Goal: Task Accomplishment & Management: Use online tool/utility

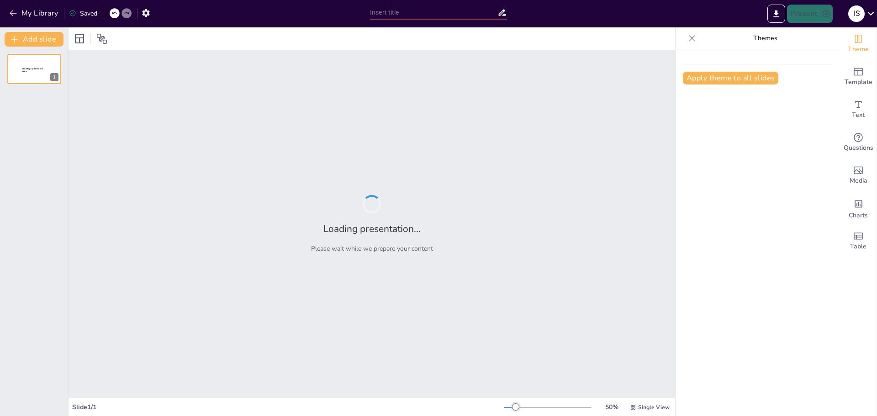
type input "Kako postati inženjer budućnosti?"
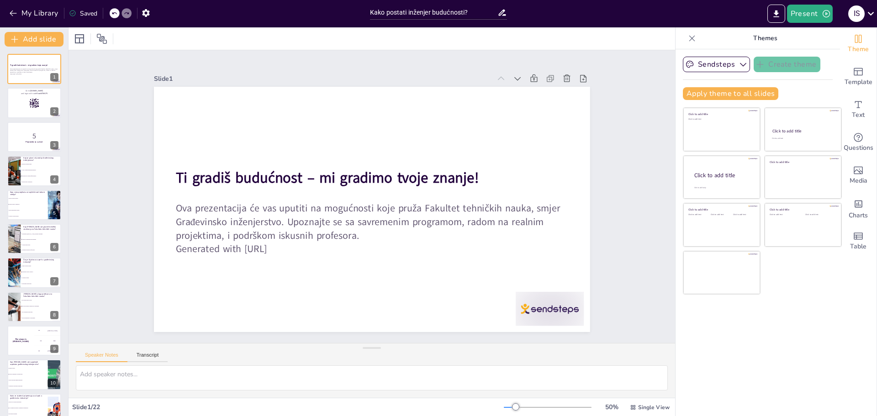
checkbox input "true"
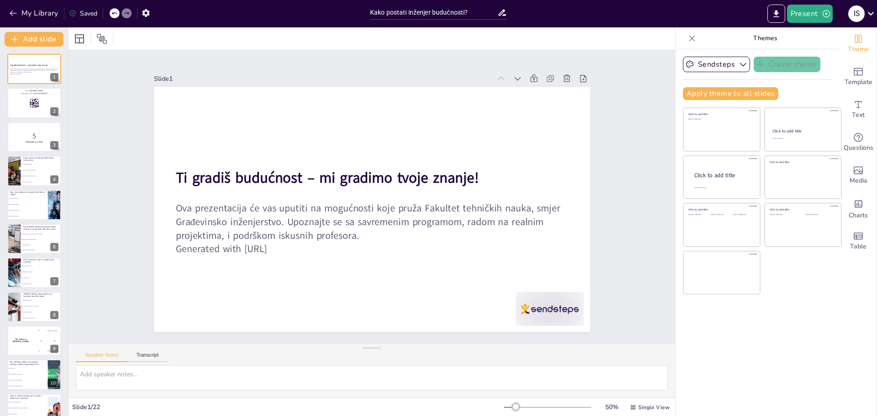
checkbox input "true"
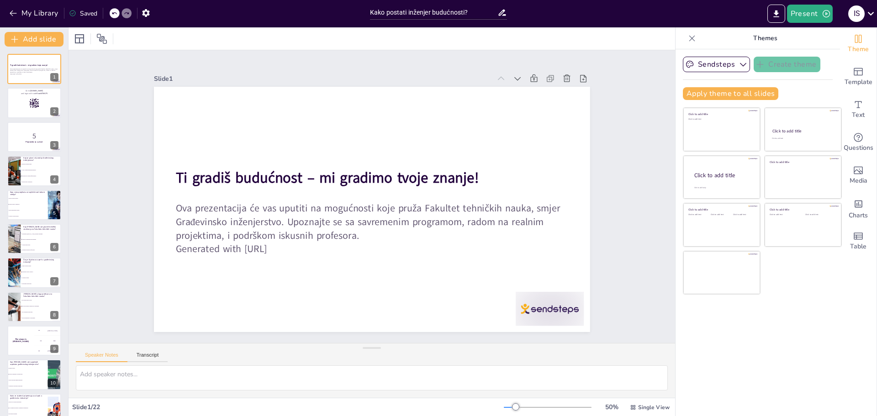
checkbox input "true"
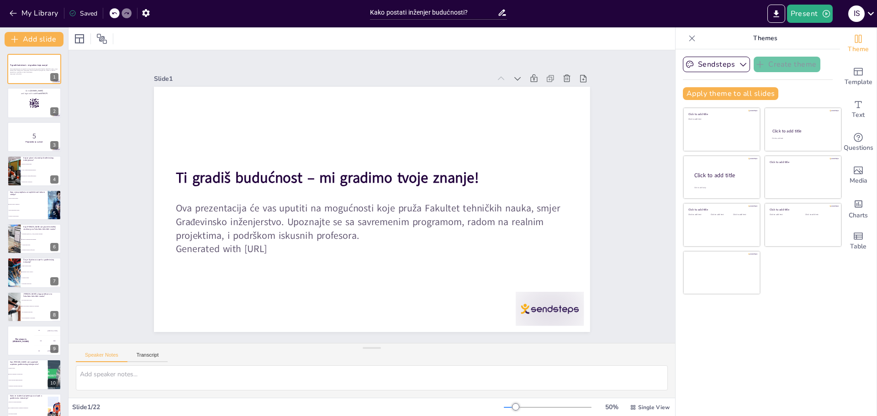
checkbox input "true"
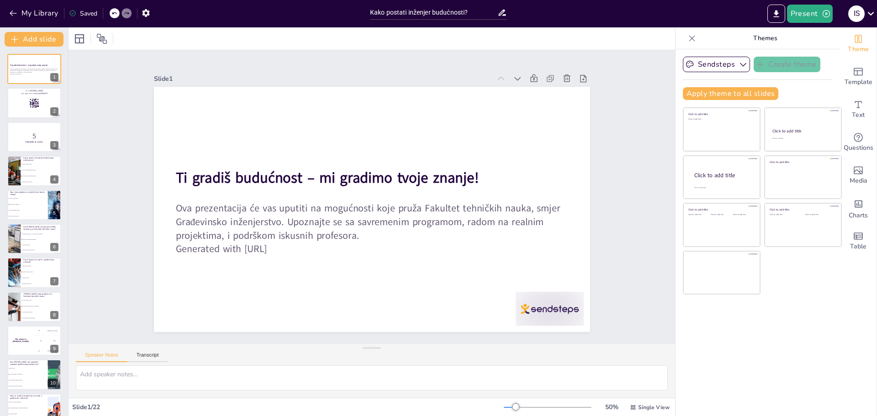
checkbox input "true"
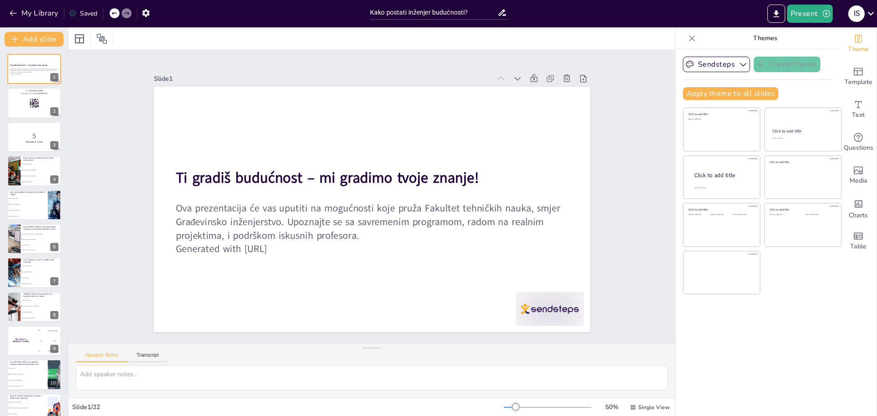
checkbox input "true"
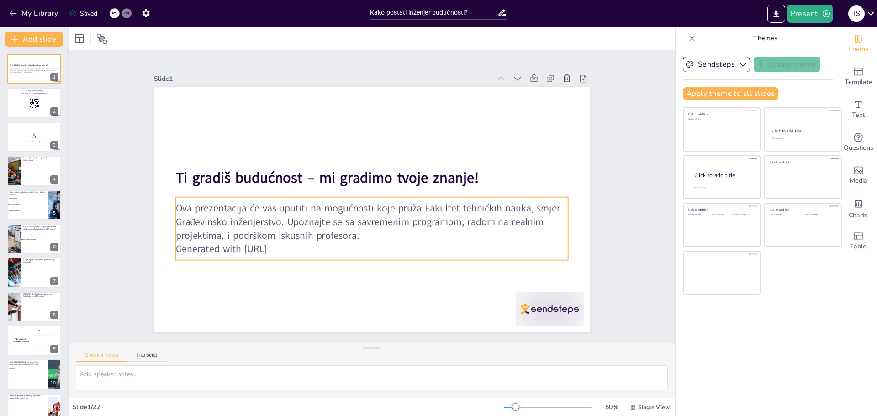
checkbox input "true"
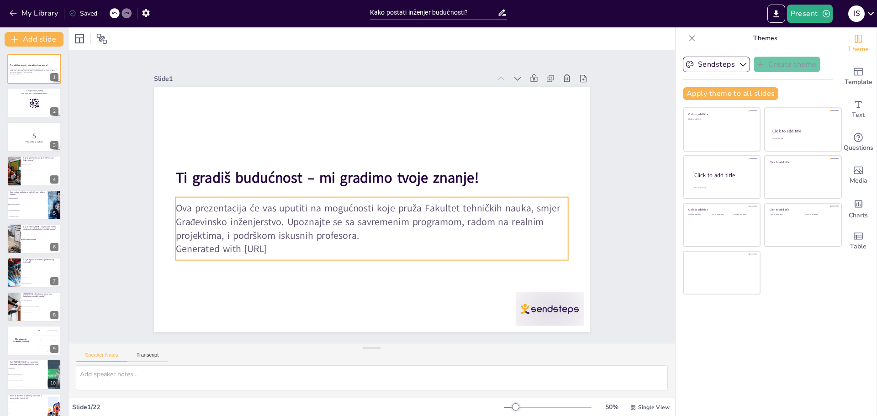
checkbox input "true"
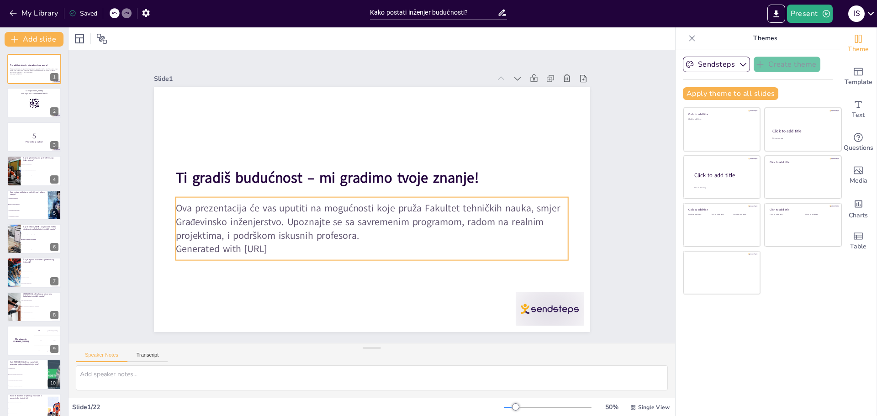
checkbox input "true"
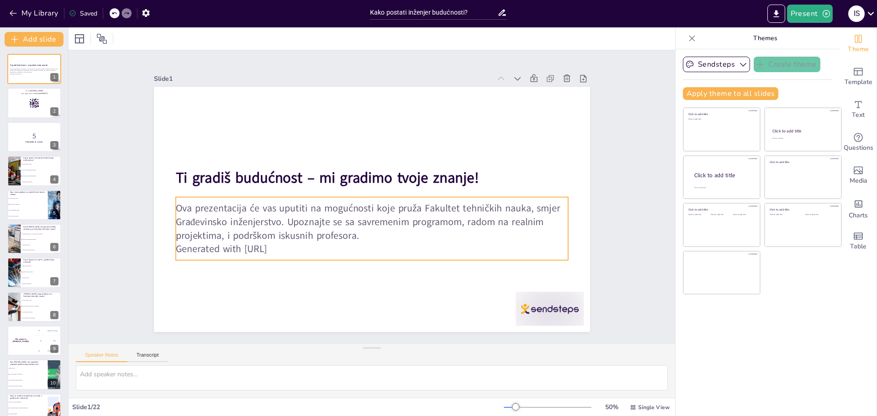
checkbox input "true"
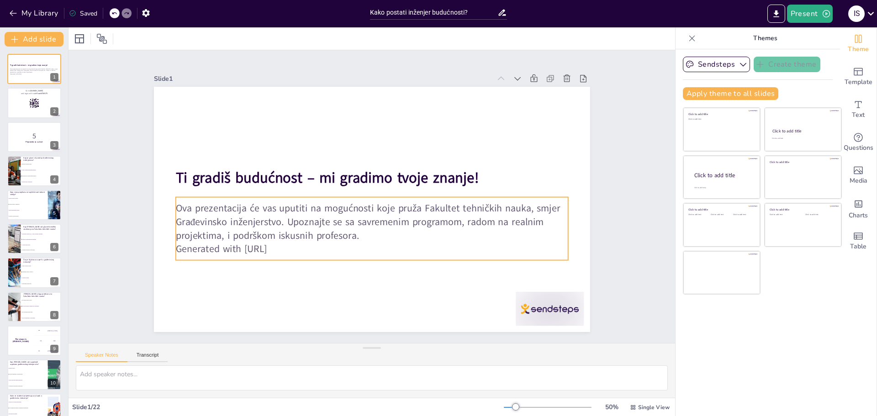
checkbox input "true"
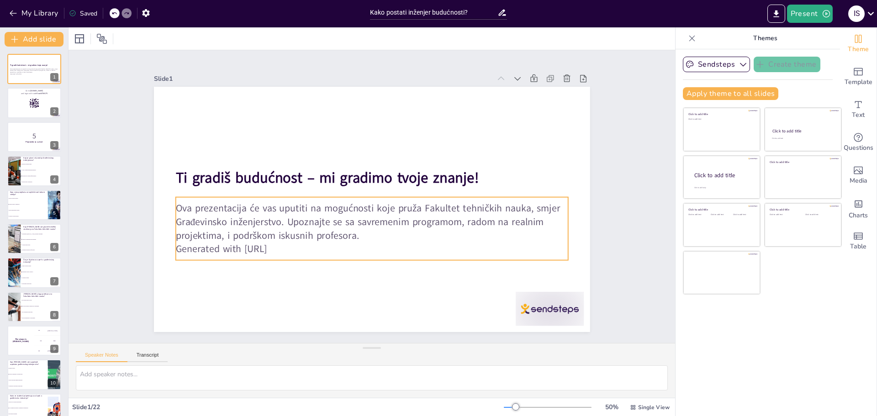
checkbox input "true"
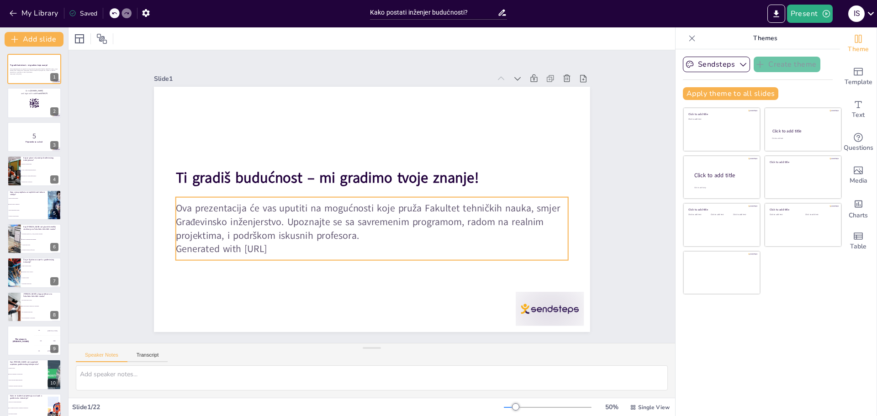
checkbox input "true"
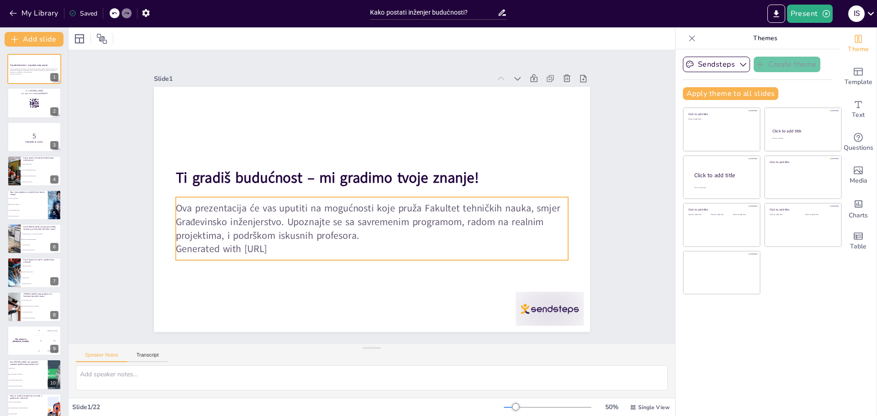
checkbox input "true"
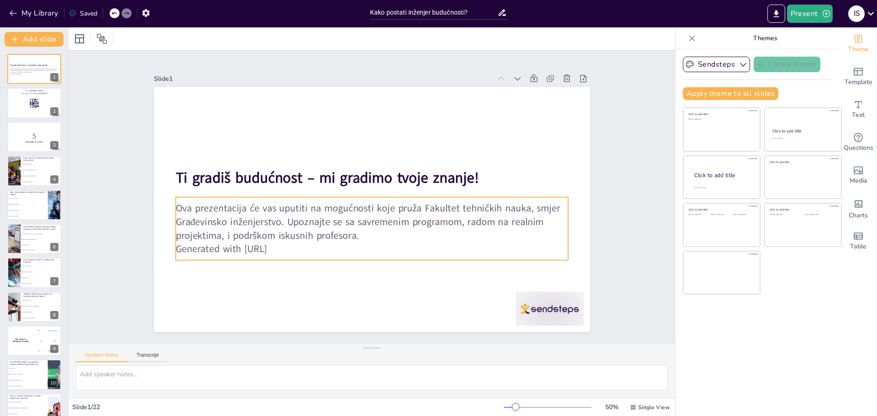
checkbox input "true"
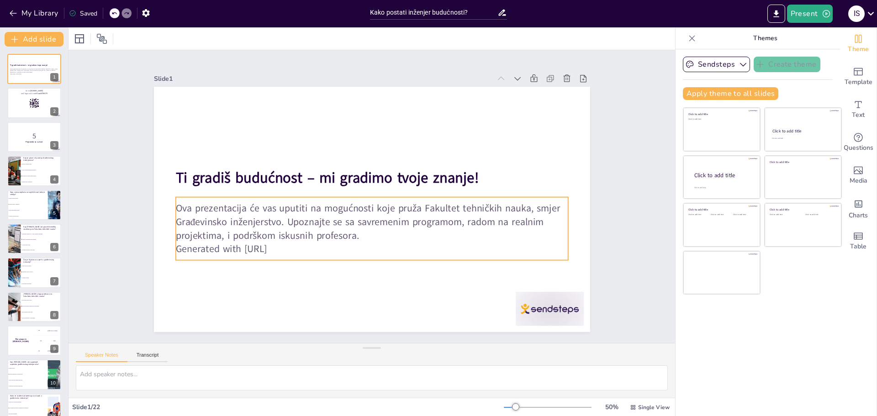
checkbox input "true"
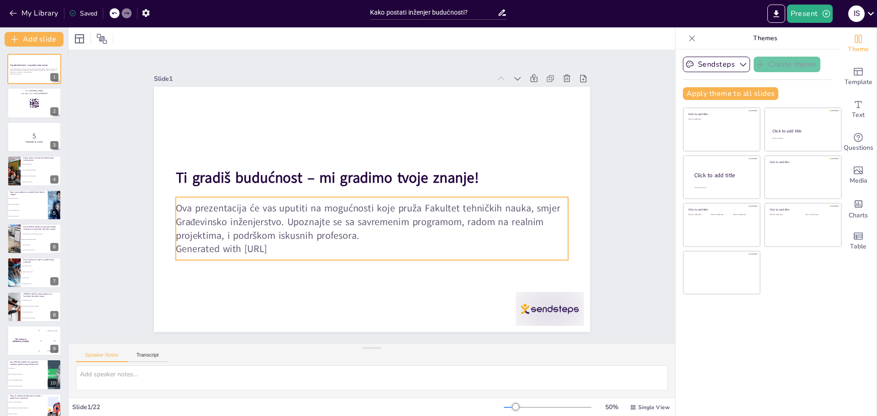
checkbox input "true"
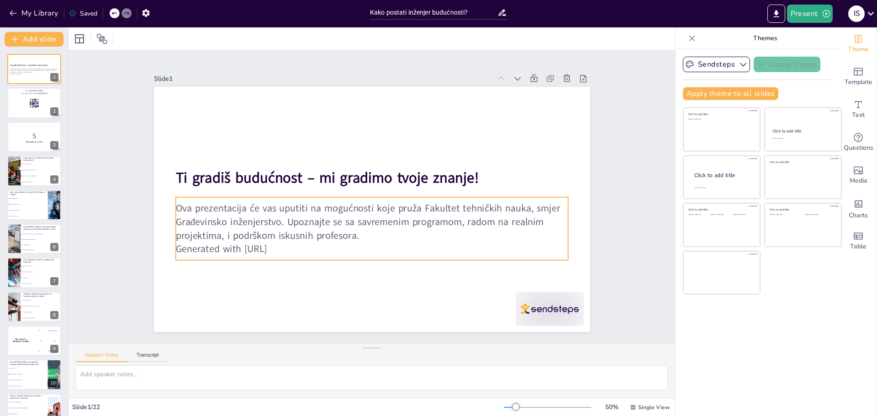
checkbox input "true"
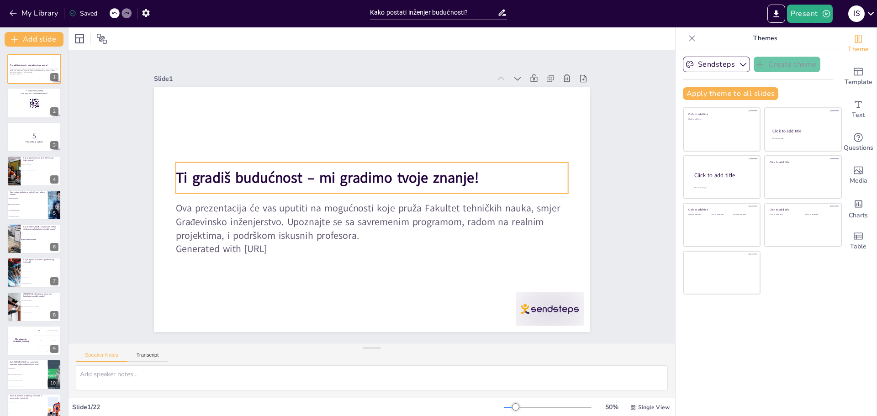
checkbox input "true"
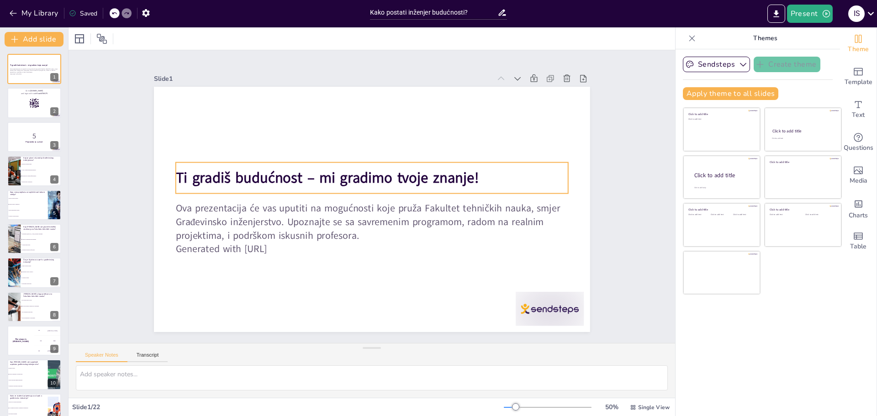
checkbox input "true"
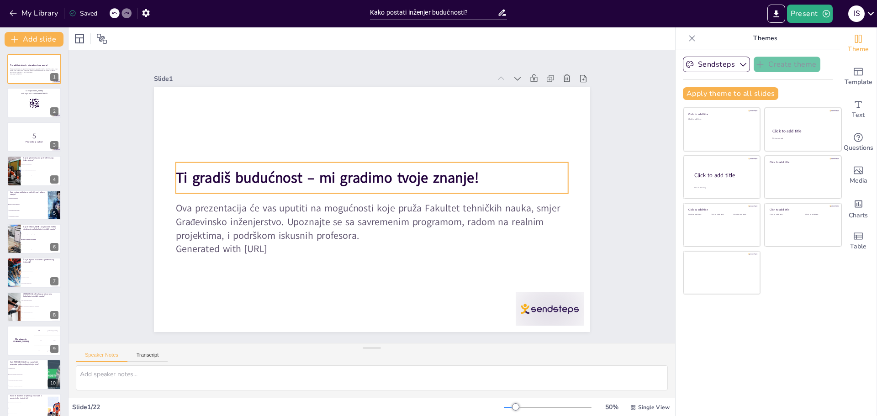
checkbox input "true"
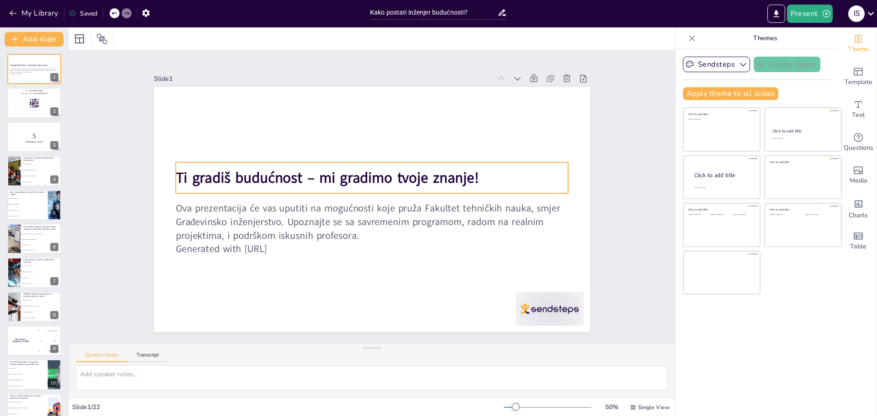
checkbox input "true"
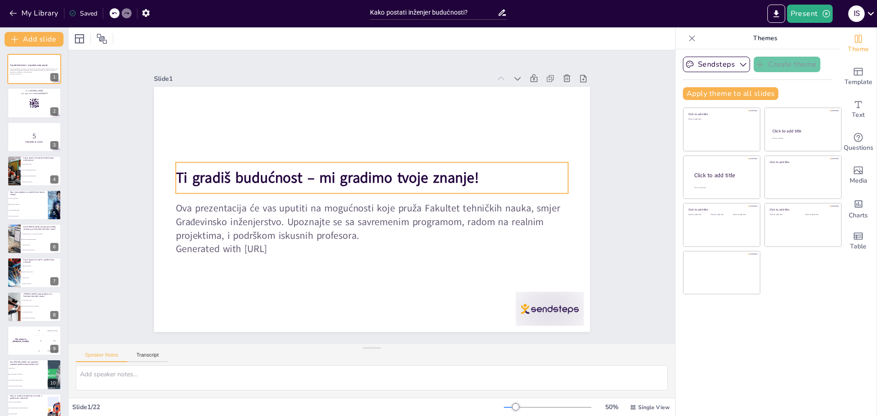
checkbox input "true"
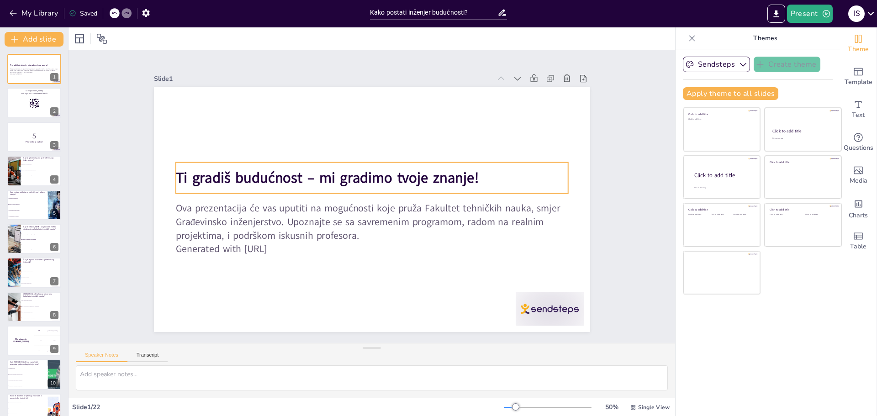
checkbox input "true"
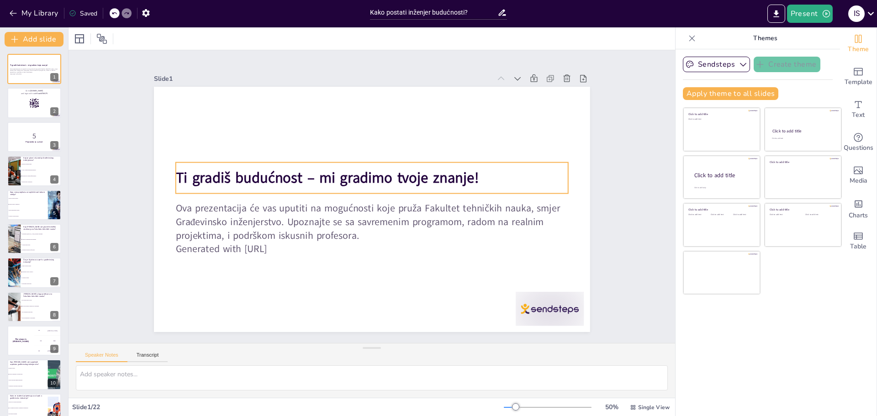
checkbox input "true"
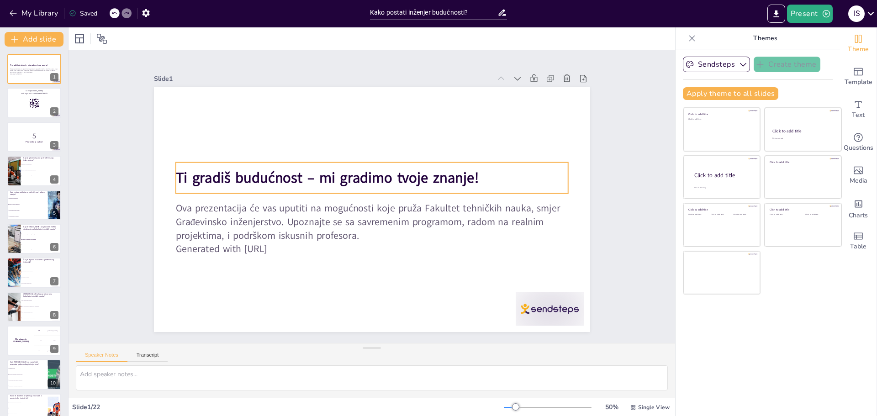
checkbox input "true"
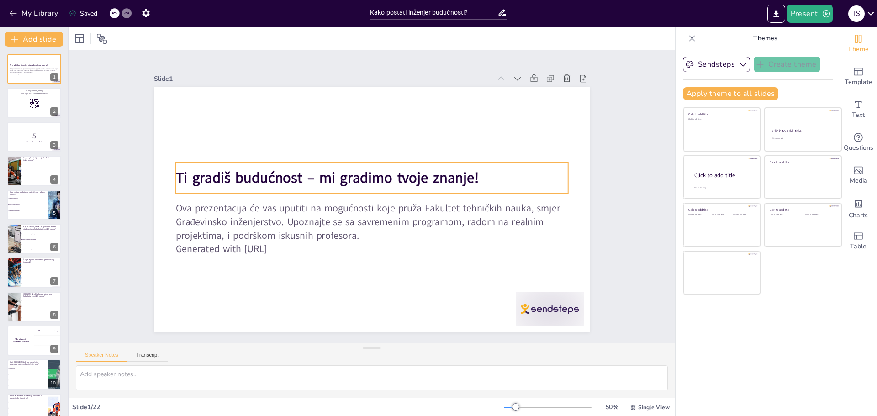
checkbox input "true"
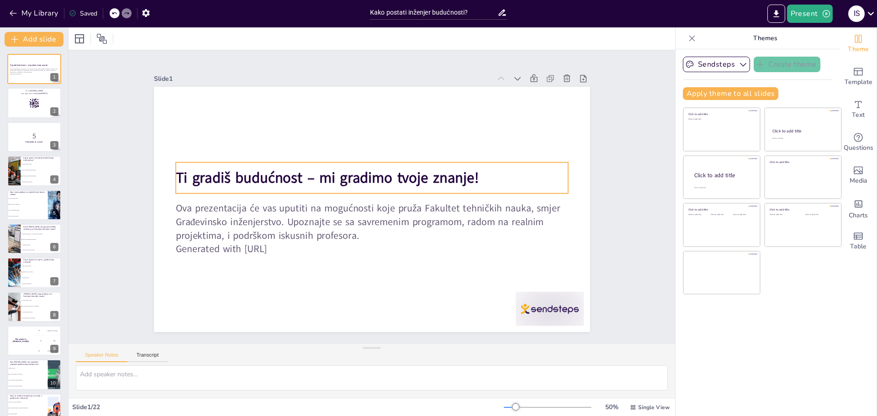
checkbox input "true"
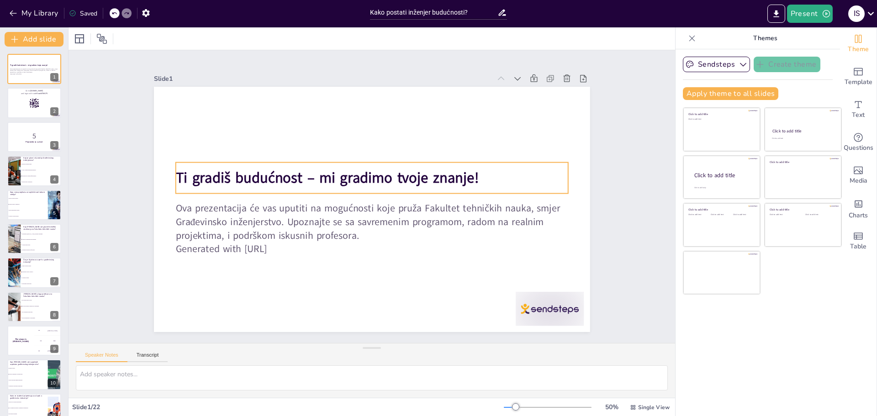
checkbox input "true"
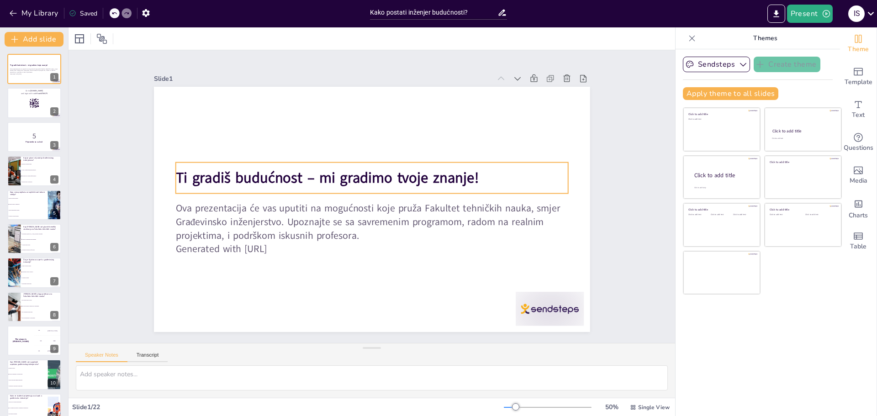
checkbox input "true"
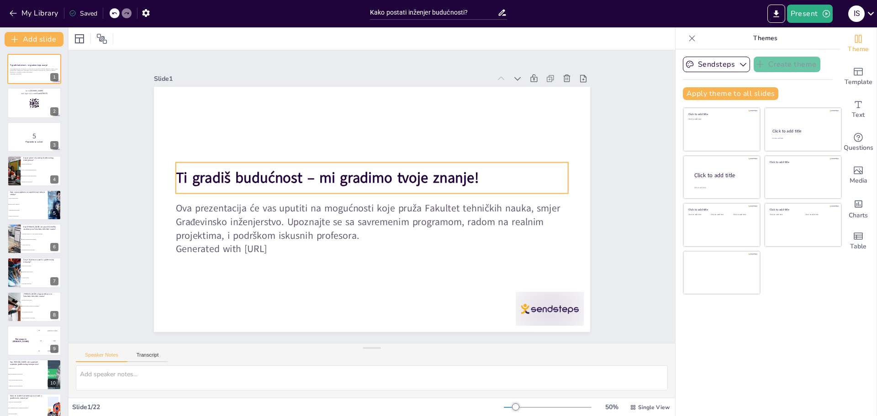
checkbox input "true"
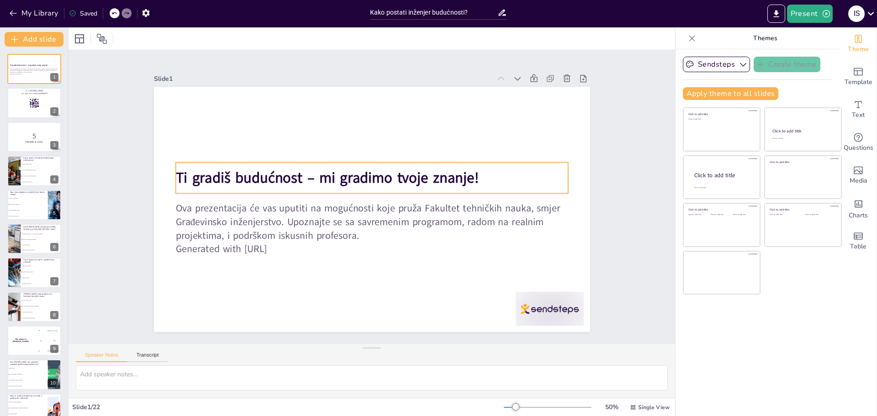
checkbox input "true"
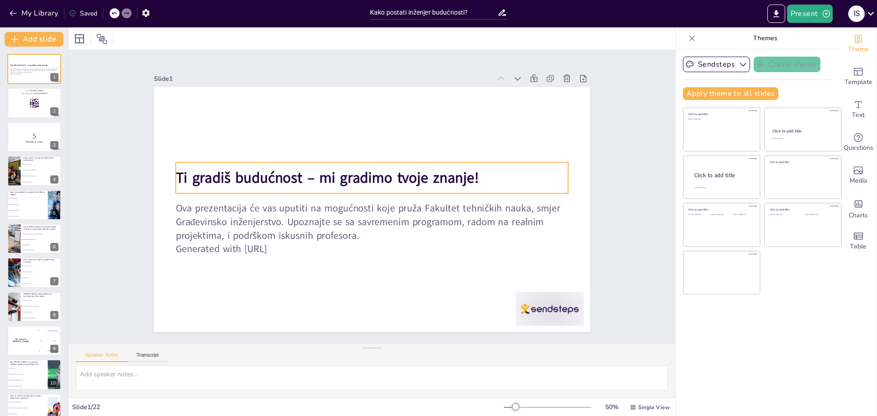
checkbox input "true"
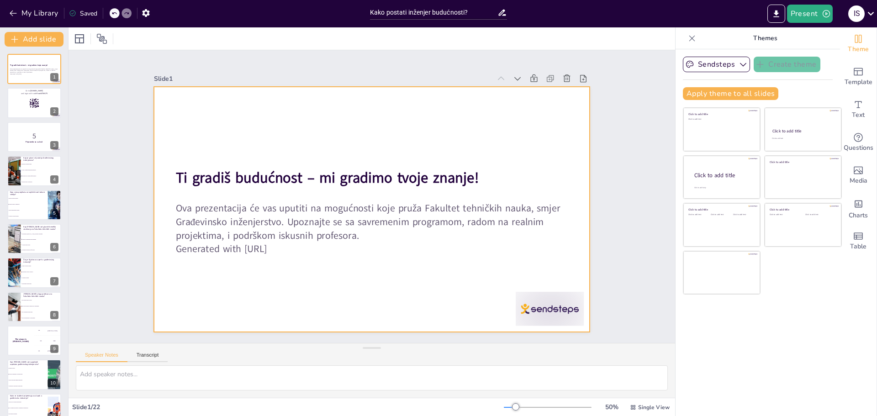
checkbox input "true"
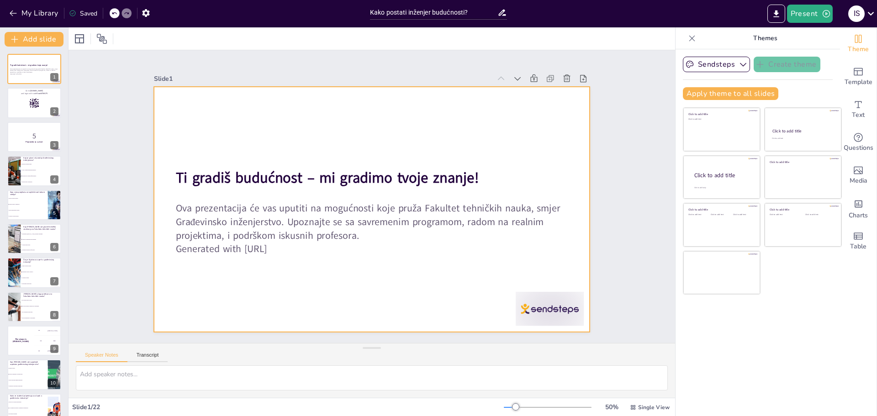
checkbox input "true"
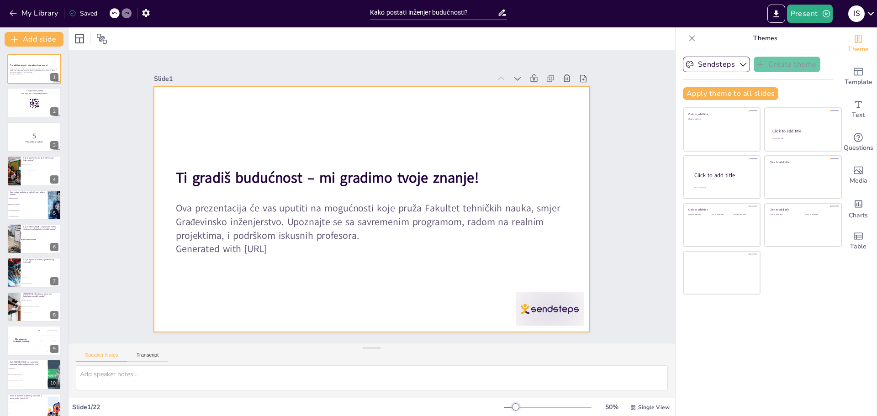
checkbox input "true"
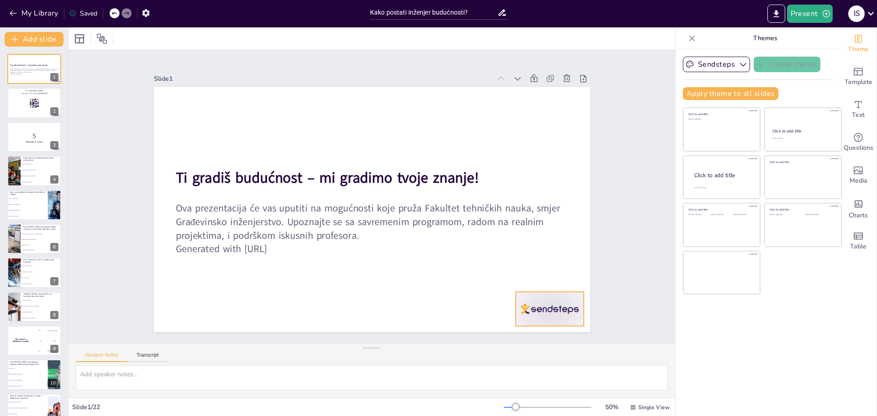
checkbox input "true"
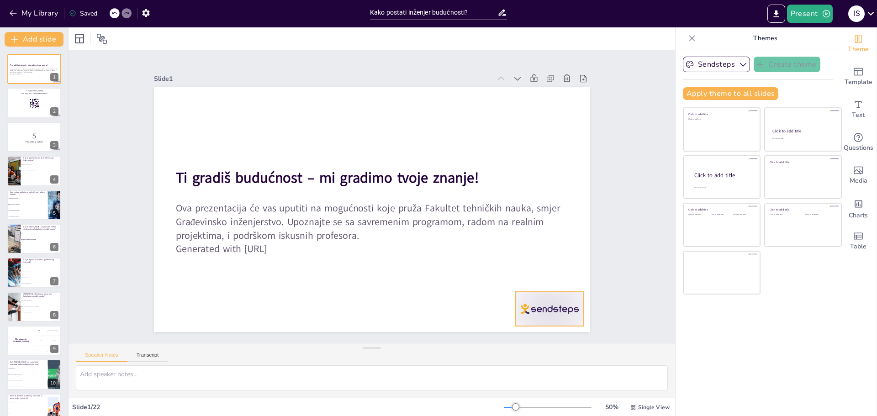
checkbox input "true"
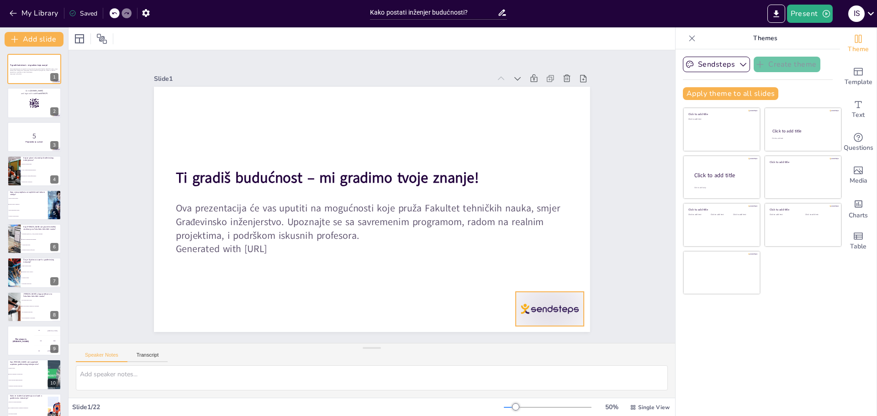
checkbox input "true"
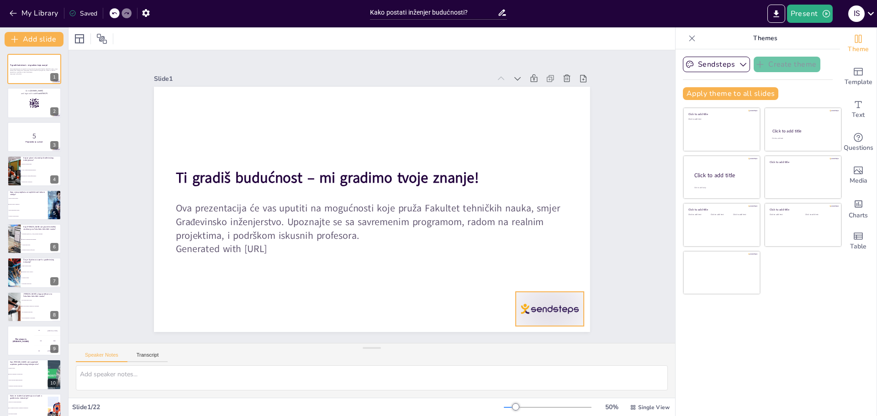
click at [526, 342] on div at bounding box center [488, 371] width 76 height 59
checkbox input "true"
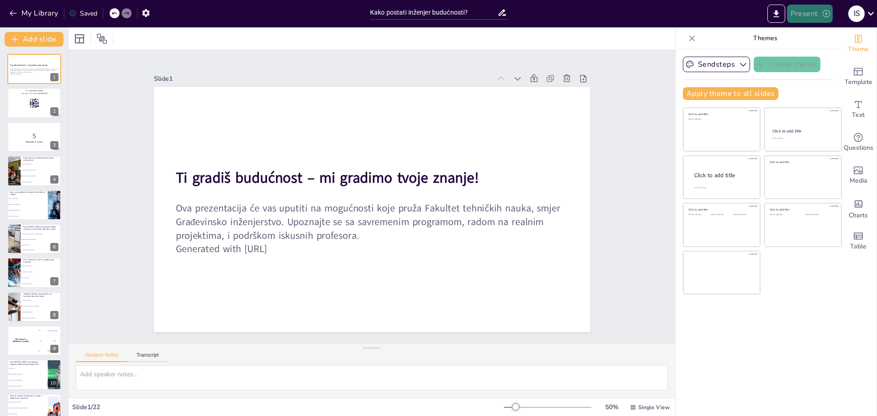
click at [805, 12] on button "Present" at bounding box center [810, 14] width 46 height 18
click at [814, 58] on li "Play presentation" at bounding box center [824, 56] width 72 height 15
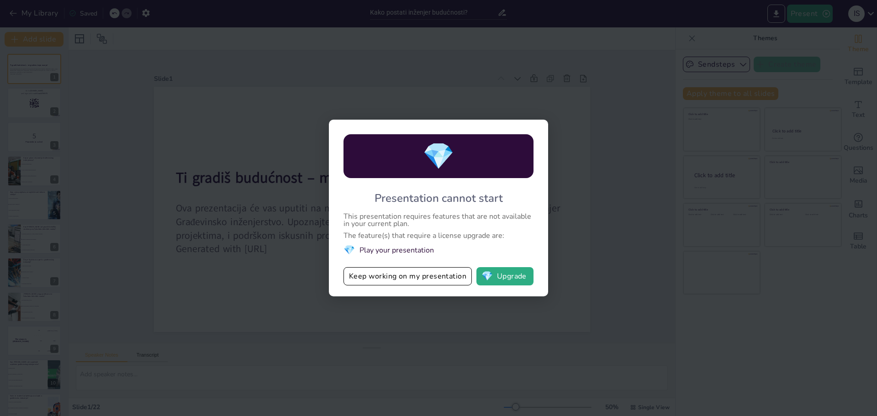
click at [397, 252] on li "💎 Play your presentation" at bounding box center [438, 250] width 190 height 12
click at [398, 279] on button "Keep working on my presentation" at bounding box center [407, 276] width 128 height 18
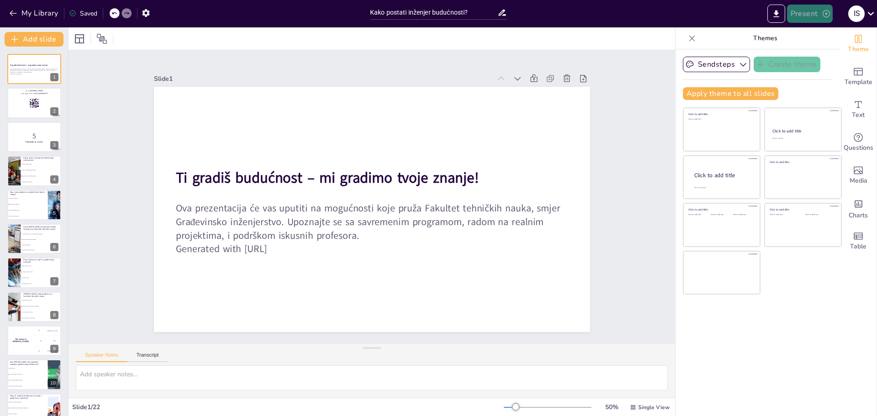
click at [821, 15] on icon "button" at bounding box center [825, 13] width 9 height 9
click at [822, 35] on li "Preview presentation" at bounding box center [824, 33] width 72 height 15
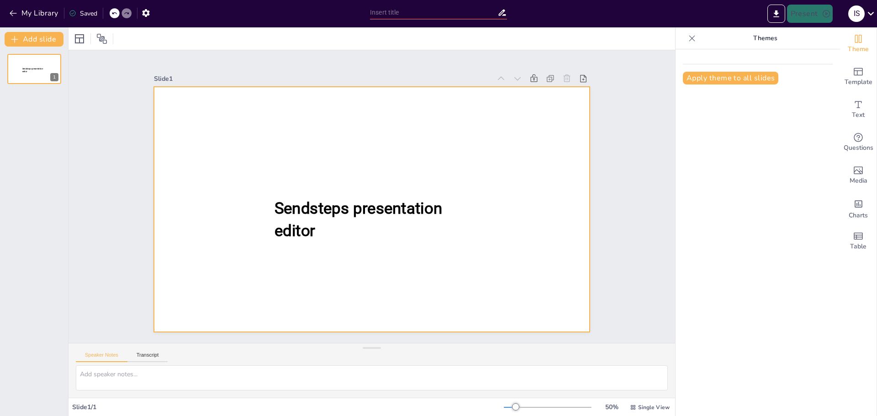
type input "Kako postati inženjer budućnosti?"
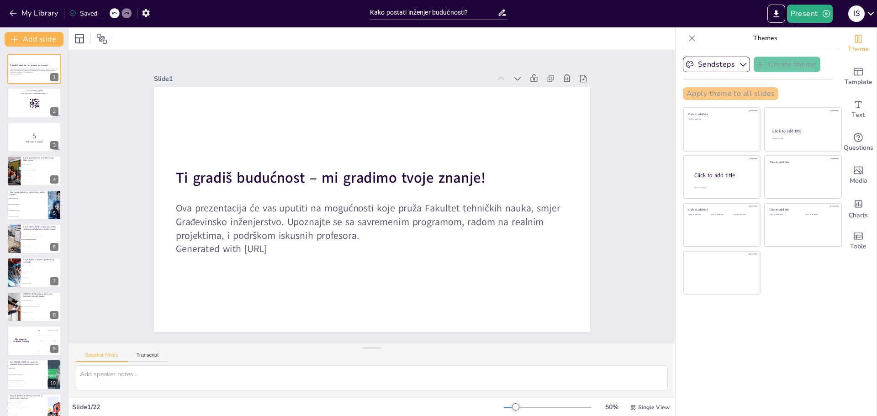
checkbox input "true"
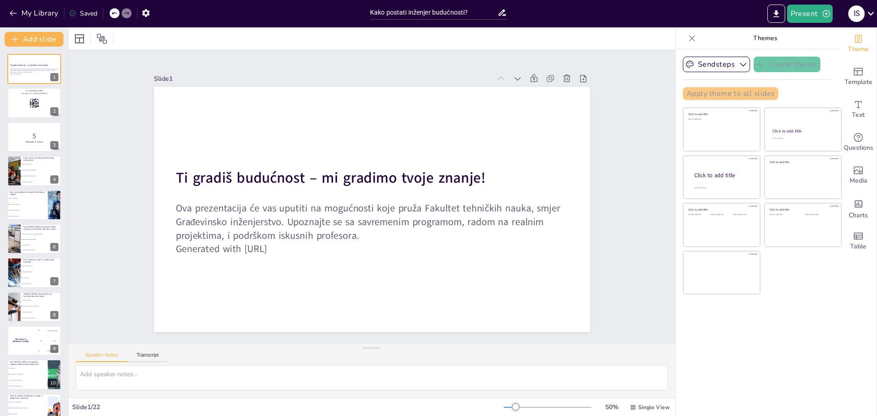
checkbox input "true"
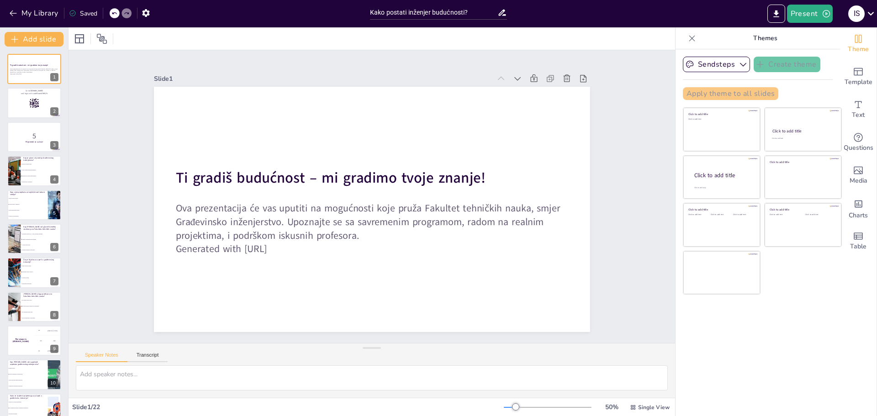
checkbox input "true"
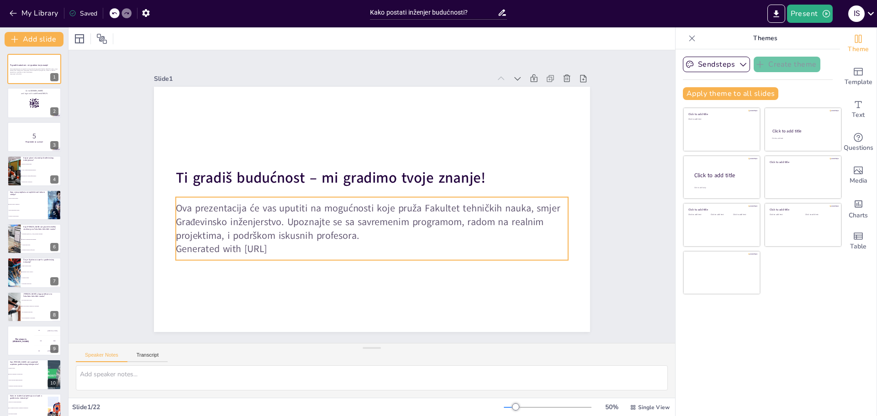
checkbox input "true"
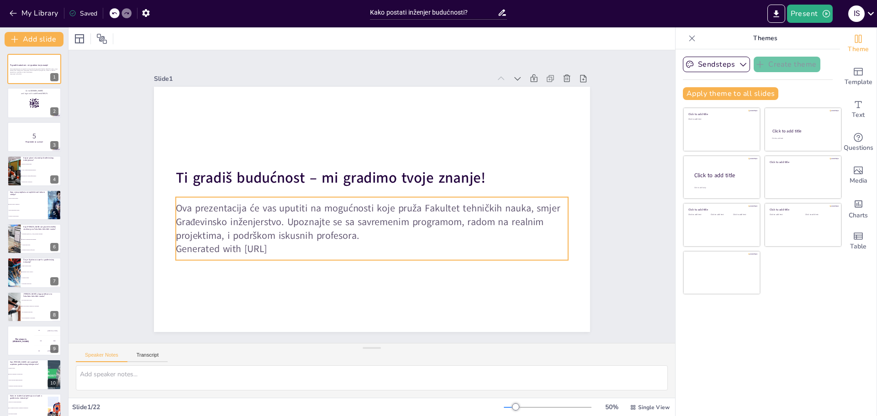
checkbox input "true"
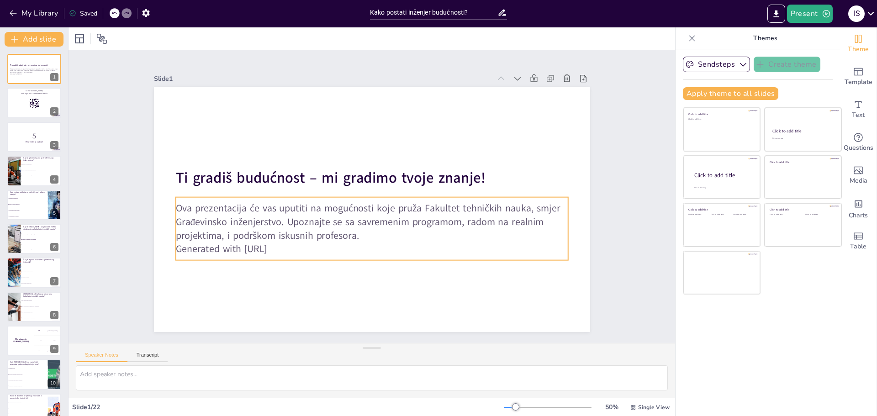
checkbox input "true"
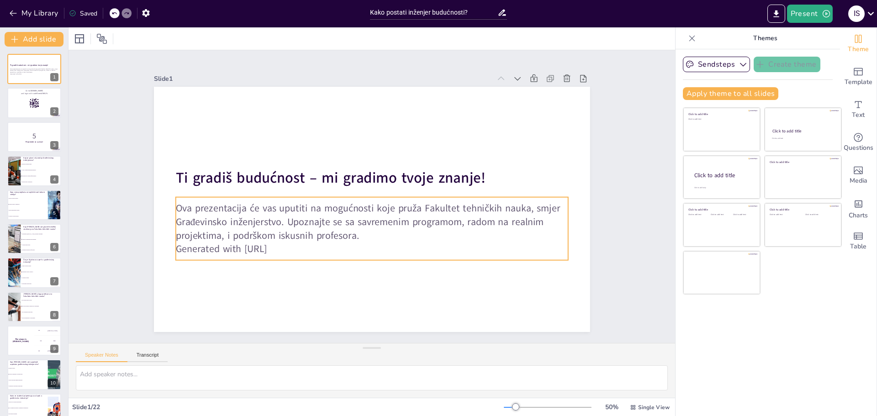
checkbox input "true"
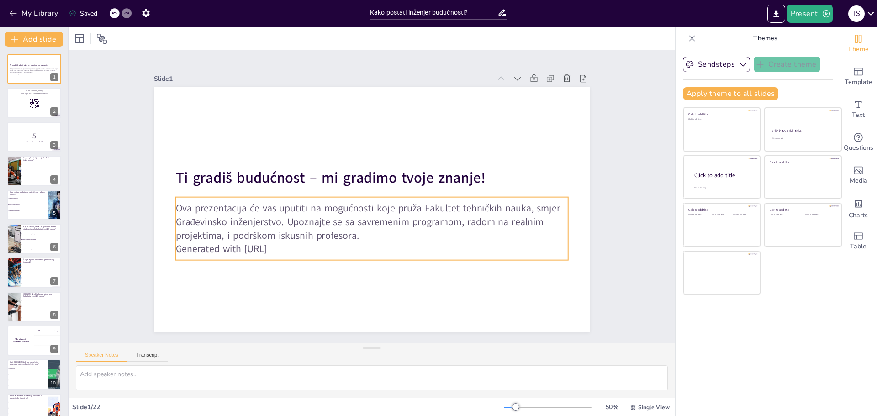
checkbox input "true"
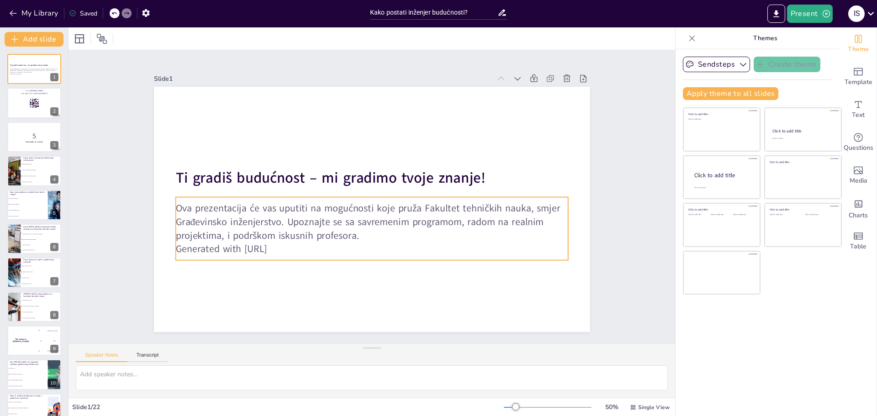
checkbox input "true"
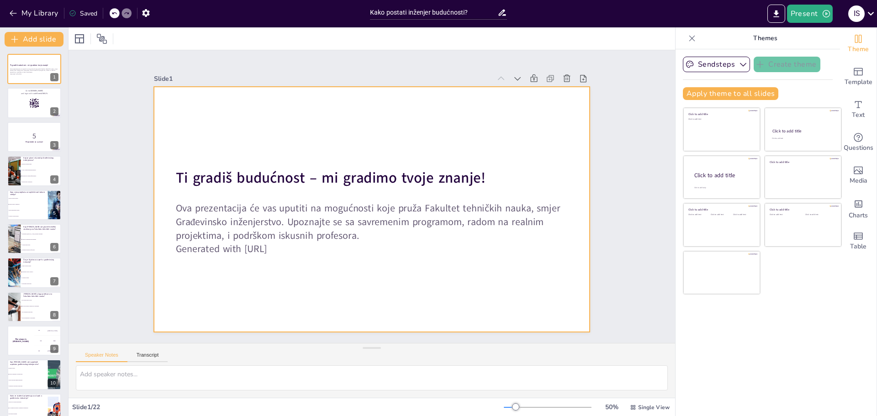
checkbox input "true"
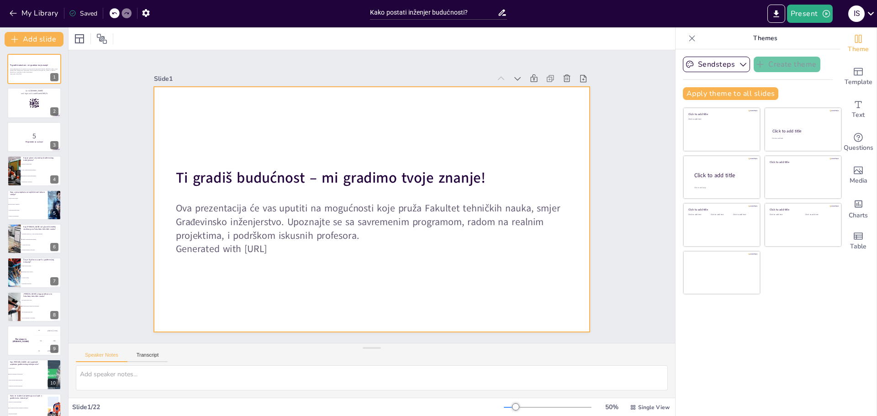
checkbox input "true"
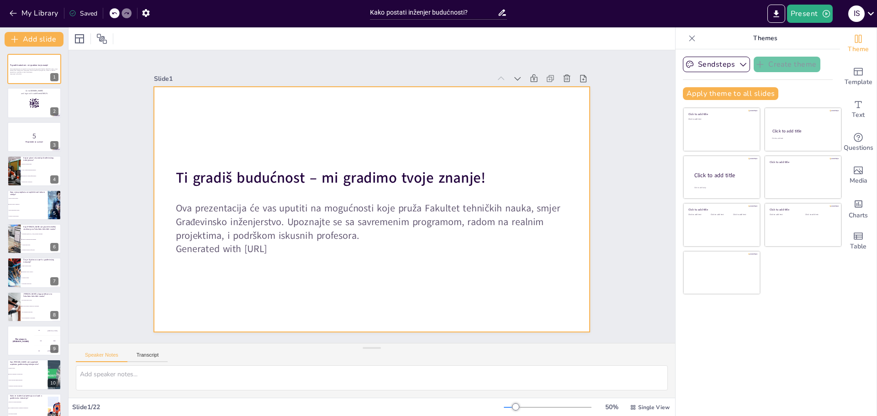
checkbox input "true"
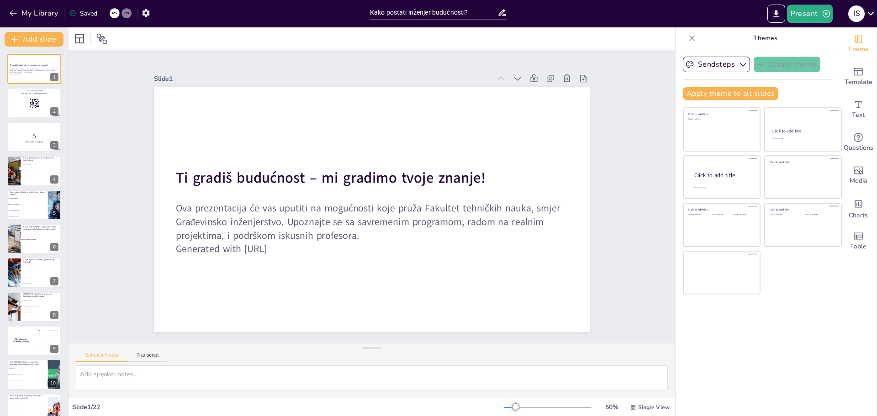
checkbox input "true"
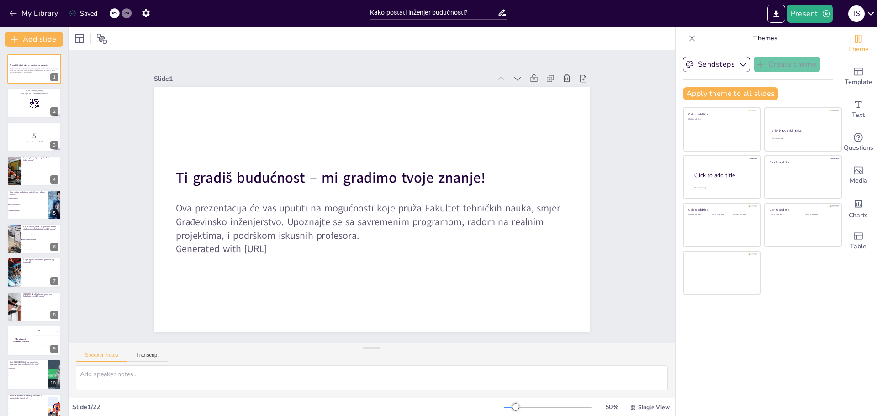
checkbox input "true"
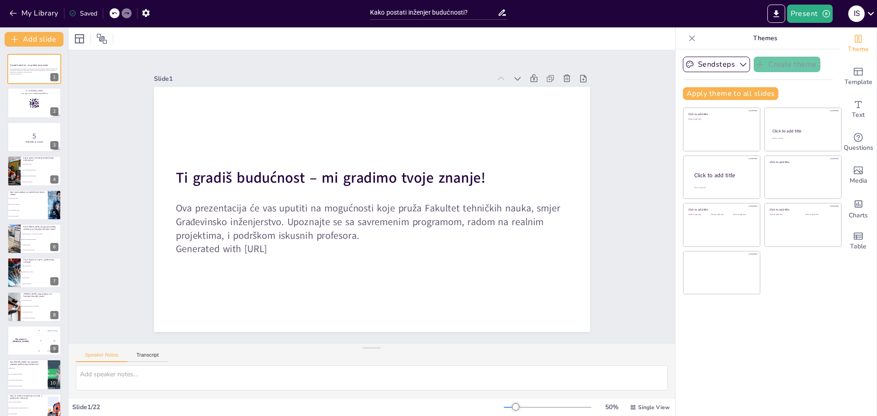
checkbox input "true"
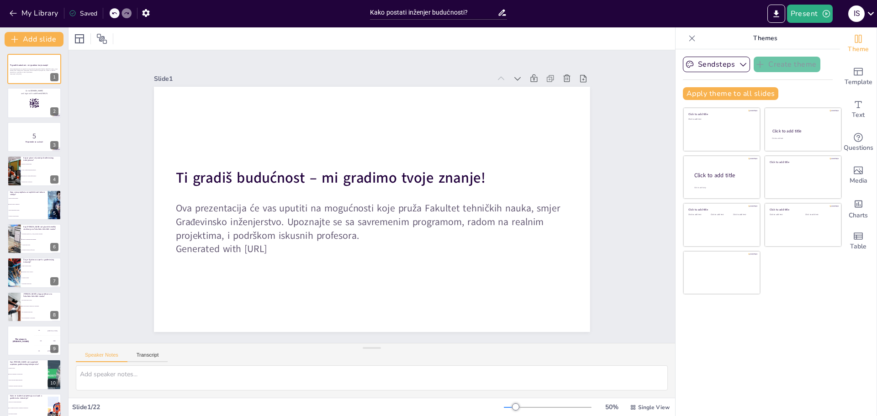
checkbox input "true"
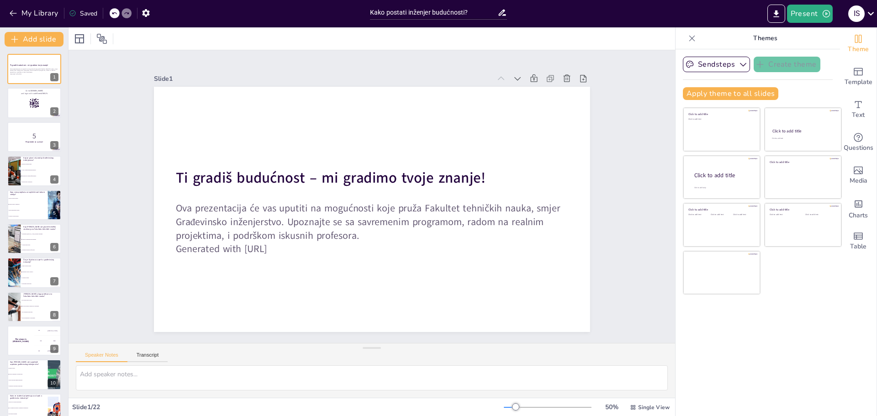
checkbox input "true"
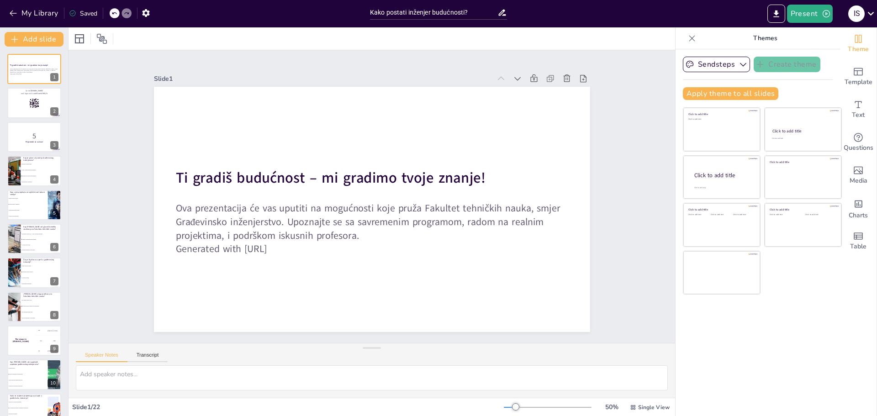
checkbox input "true"
